Goal: Book appointment/travel/reservation

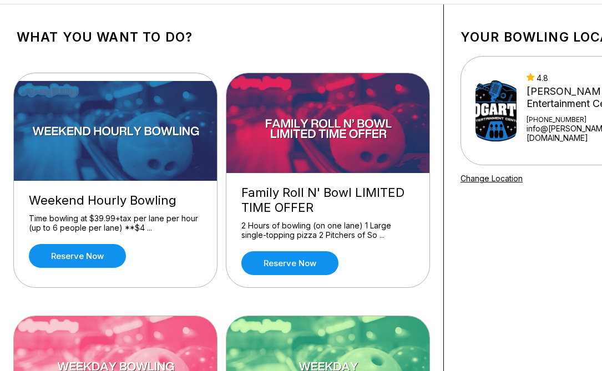
scroll to position [48, 0]
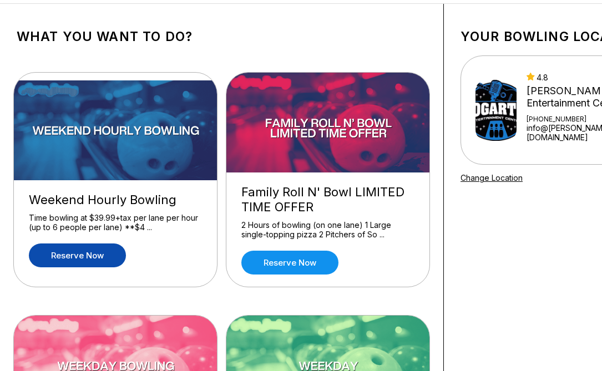
click at [89, 252] on link "Reserve now" at bounding box center [77, 256] width 97 height 24
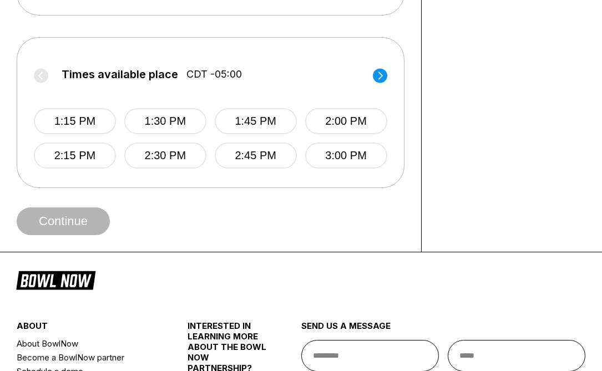
scroll to position [398, 0]
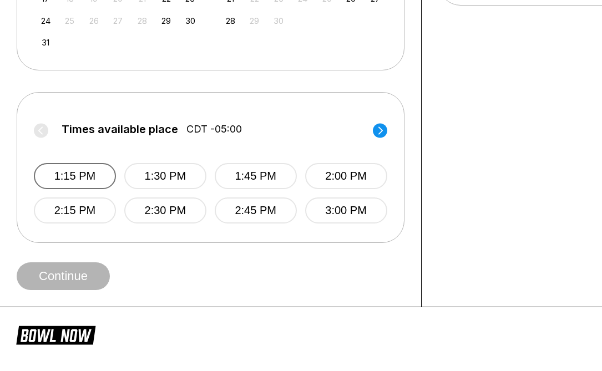
click at [95, 186] on button "1:15 PM" at bounding box center [75, 176] width 82 height 26
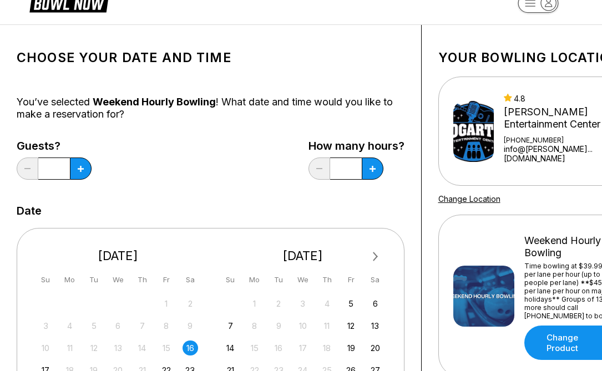
scroll to position [0, 0]
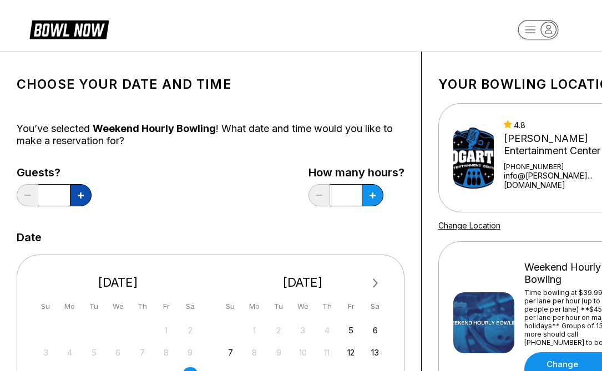
click at [89, 202] on button at bounding box center [81, 195] width 22 height 22
click at [89, 199] on button at bounding box center [81, 195] width 22 height 22
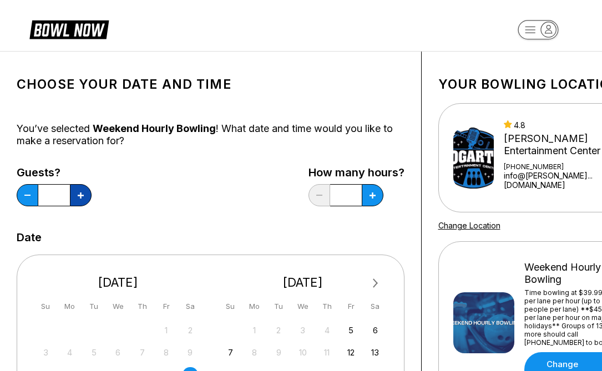
click at [89, 199] on button at bounding box center [81, 195] width 22 height 22
click at [18, 200] on button at bounding box center [28, 195] width 22 height 22
type input "*"
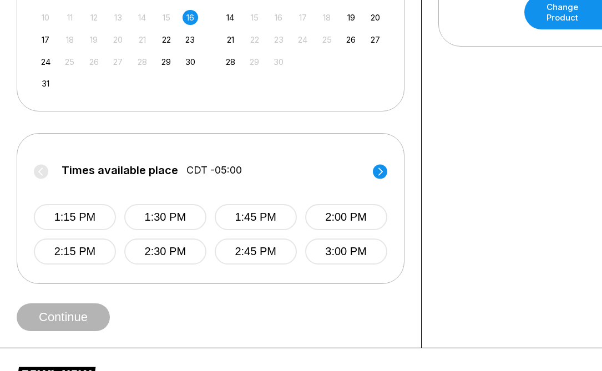
scroll to position [357, 0]
click at [69, 228] on button "1:15 PM" at bounding box center [75, 218] width 82 height 26
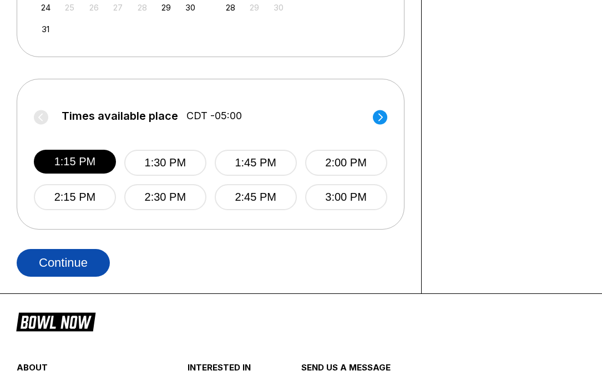
scroll to position [412, 0]
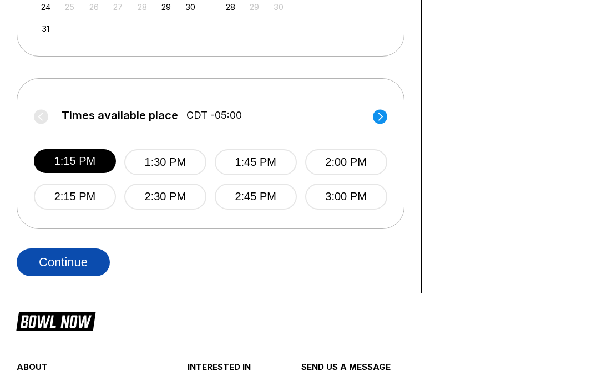
click at [65, 266] on button "Continue" at bounding box center [63, 263] width 93 height 28
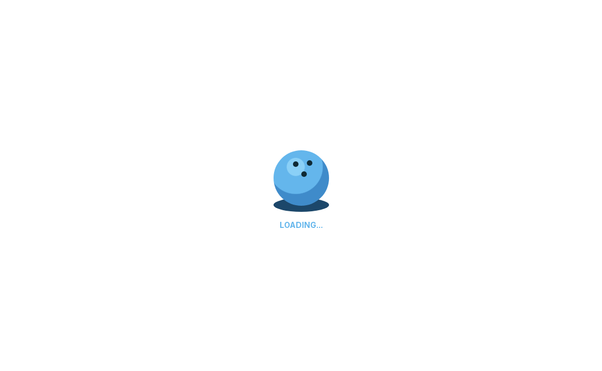
select select "**"
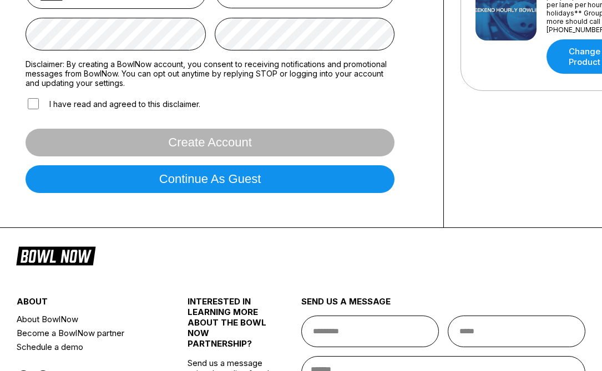
scroll to position [0, 0]
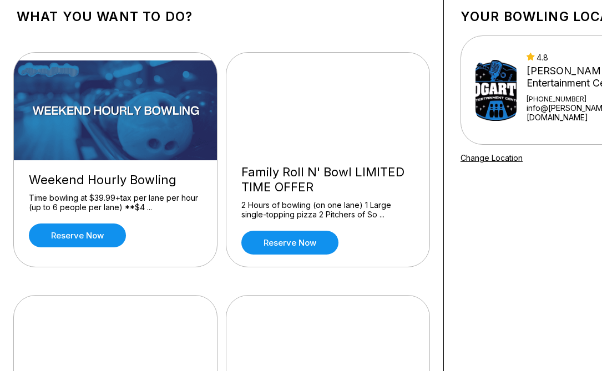
scroll to position [70, 0]
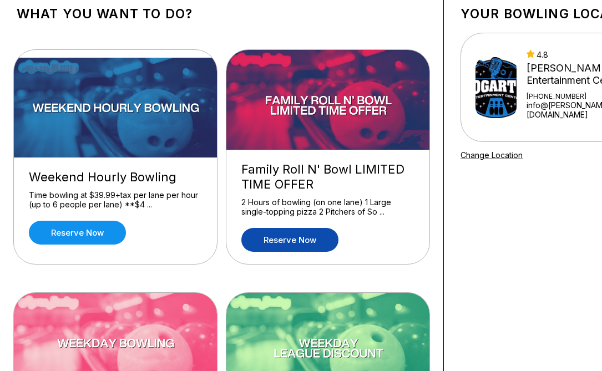
click at [271, 232] on link "Reserve now" at bounding box center [289, 240] width 97 height 24
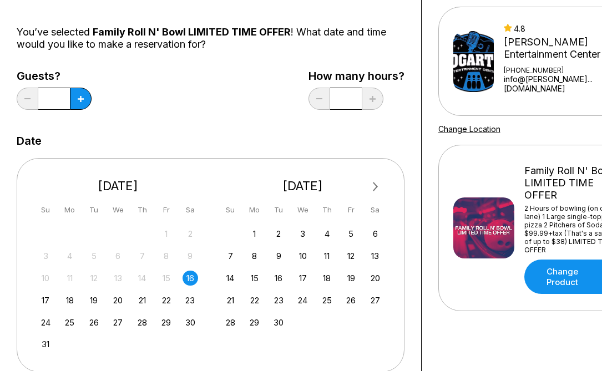
scroll to position [0, 0]
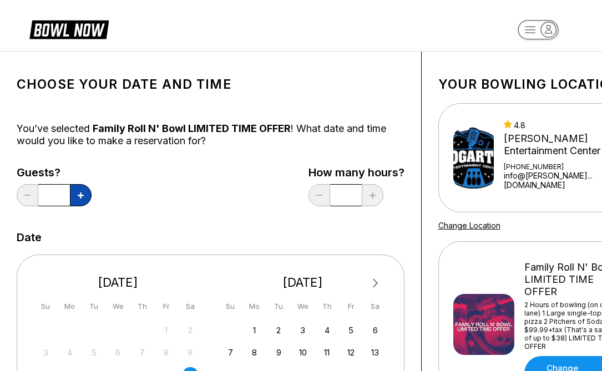
click at [86, 199] on button at bounding box center [81, 195] width 22 height 22
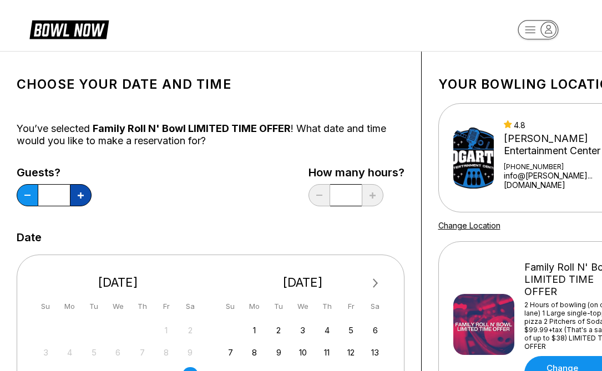
click at [86, 199] on button at bounding box center [81, 195] width 22 height 22
click at [26, 198] on button at bounding box center [28, 195] width 22 height 22
type input "*"
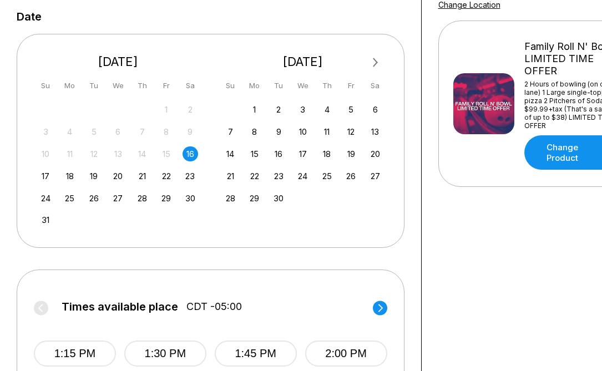
scroll to position [266, 0]
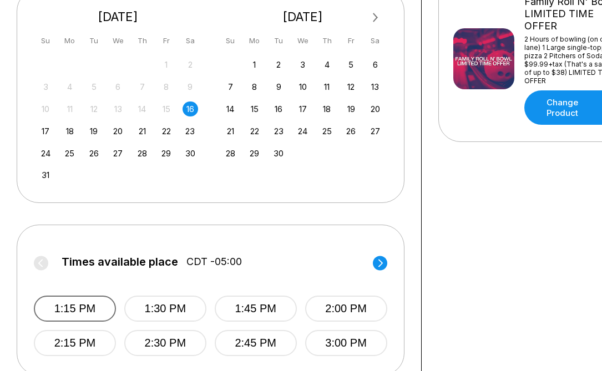
click at [98, 310] on button "1:15 PM" at bounding box center [75, 309] width 82 height 26
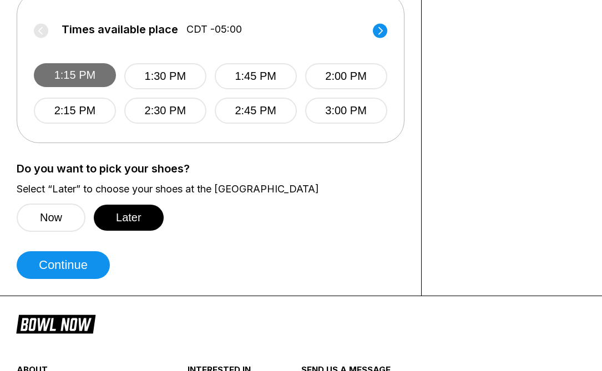
scroll to position [542, 0]
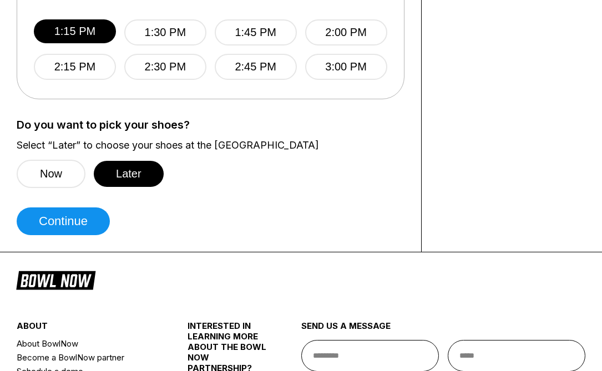
click at [86, 227] on button "Continue" at bounding box center [63, 221] width 93 height 28
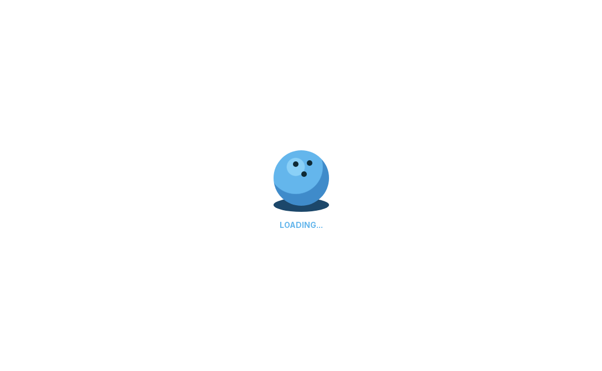
select select "**"
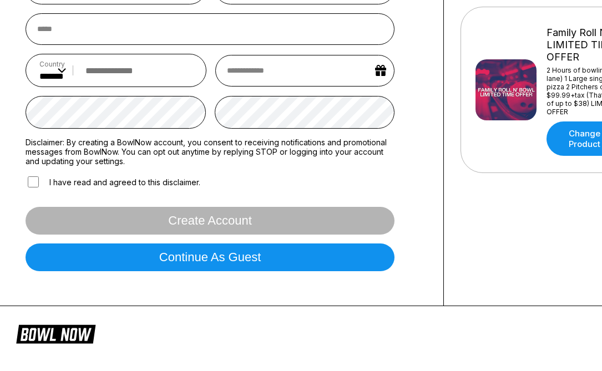
scroll to position [0, 0]
